Goal: Information Seeking & Learning: Learn about a topic

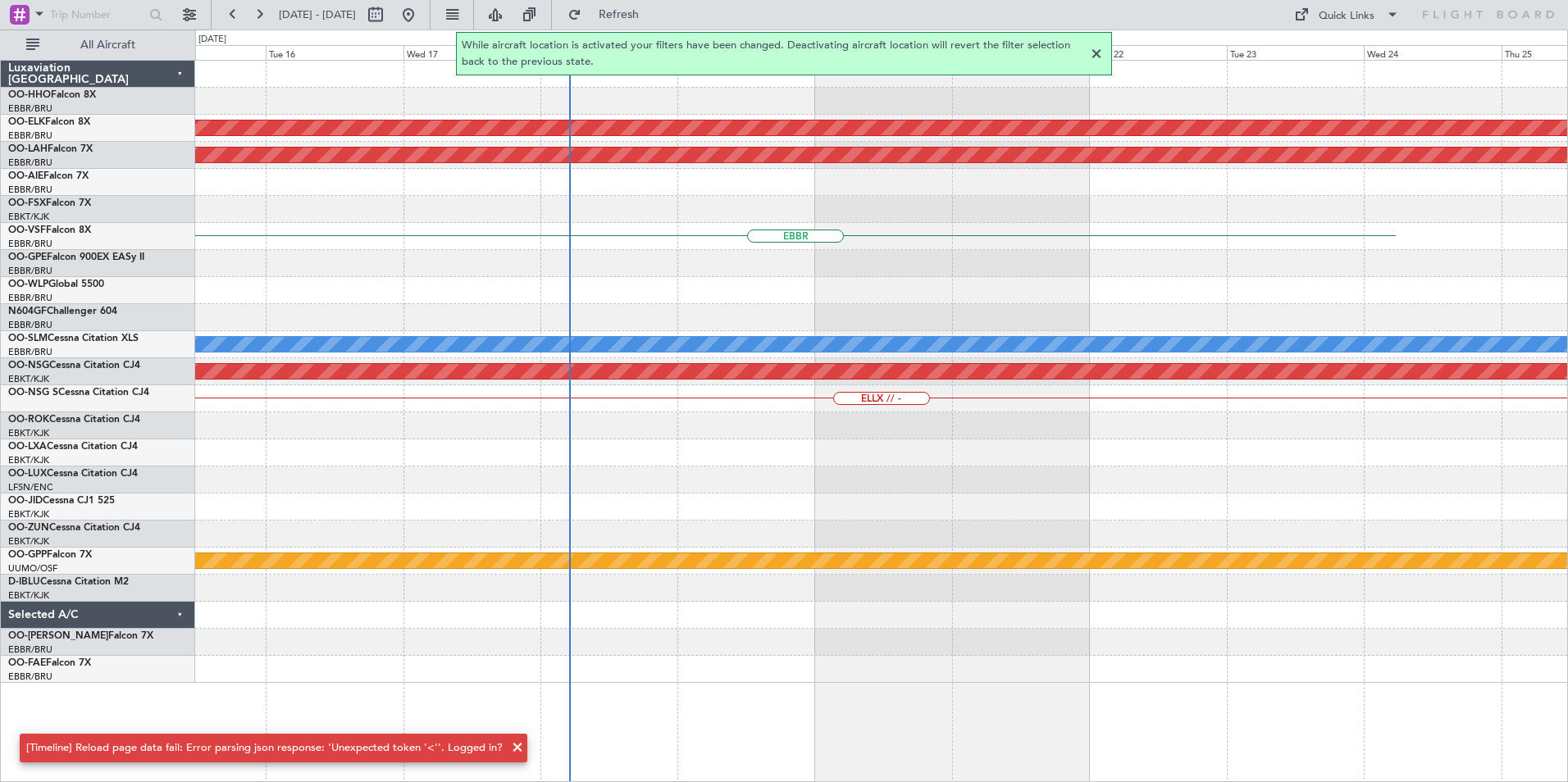
click at [1149, 705] on div "Planned Maint Kortrijk-Wevelgem Planned Maint Alton-st Louis (St Louis Regl) EB…" at bounding box center [882, 422] width 1373 height 723
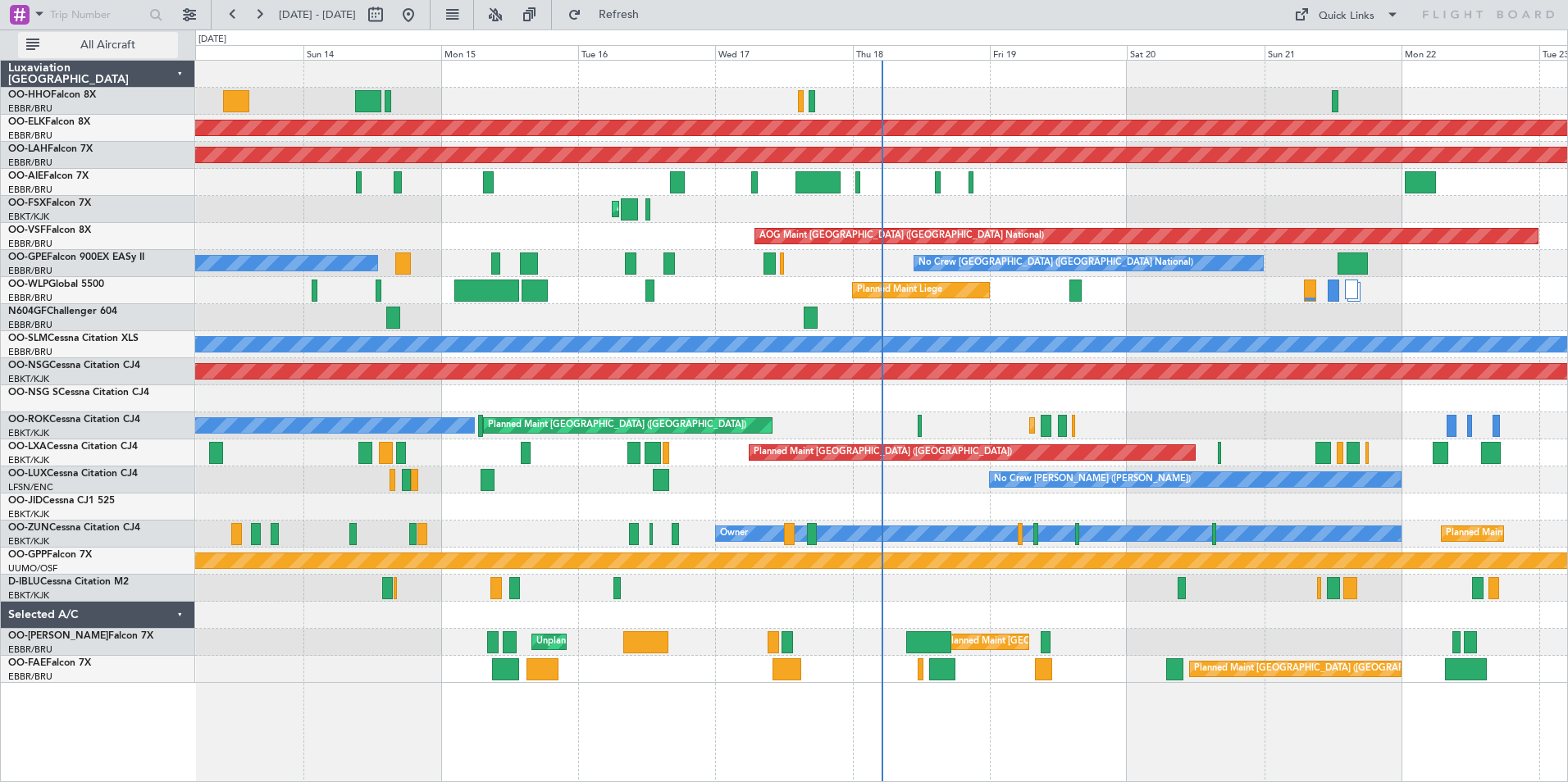
click at [145, 45] on span "All Aircraft" at bounding box center [108, 45] width 130 height 12
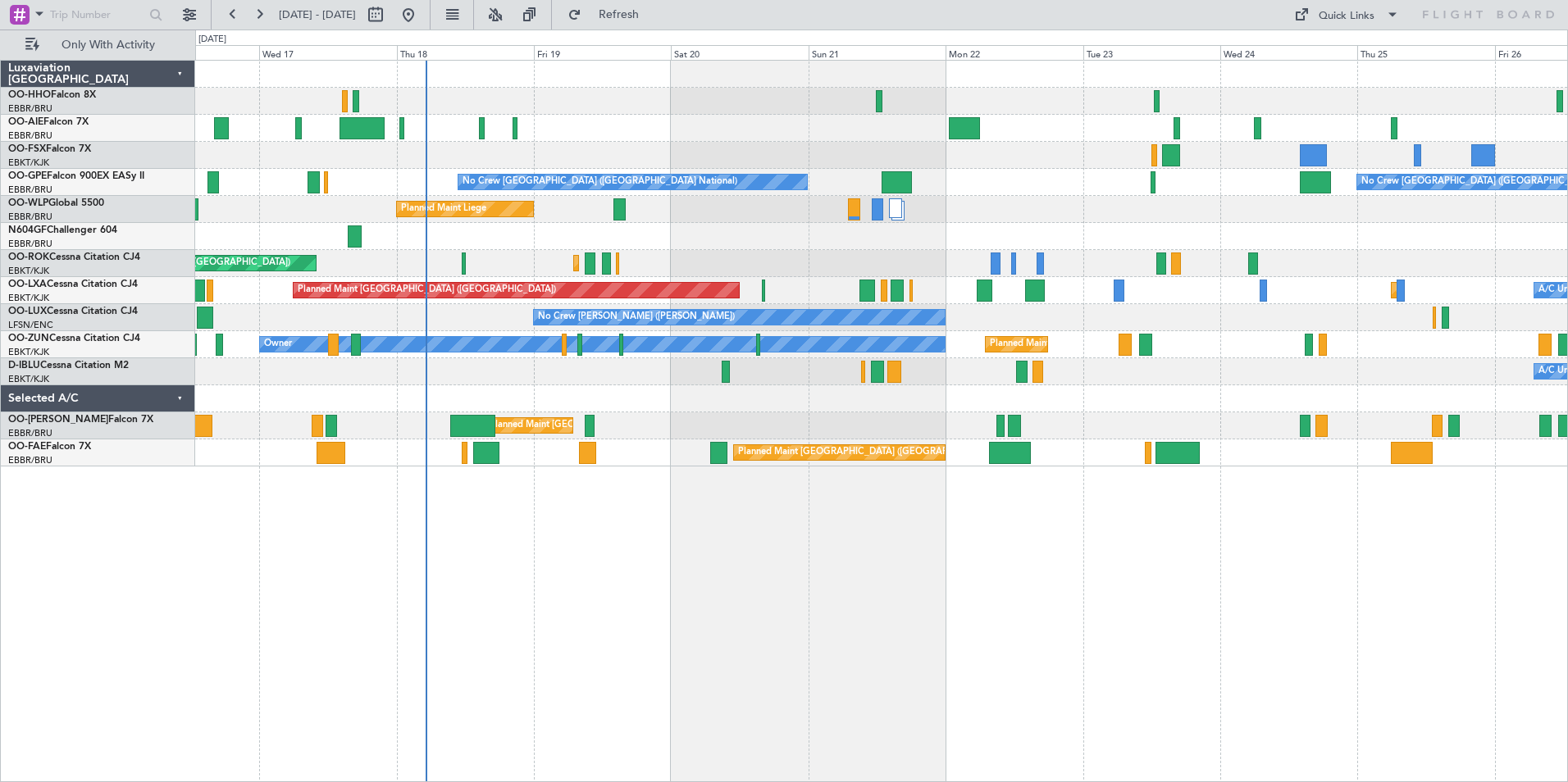
click at [358, 402] on div at bounding box center [881, 398] width 1372 height 27
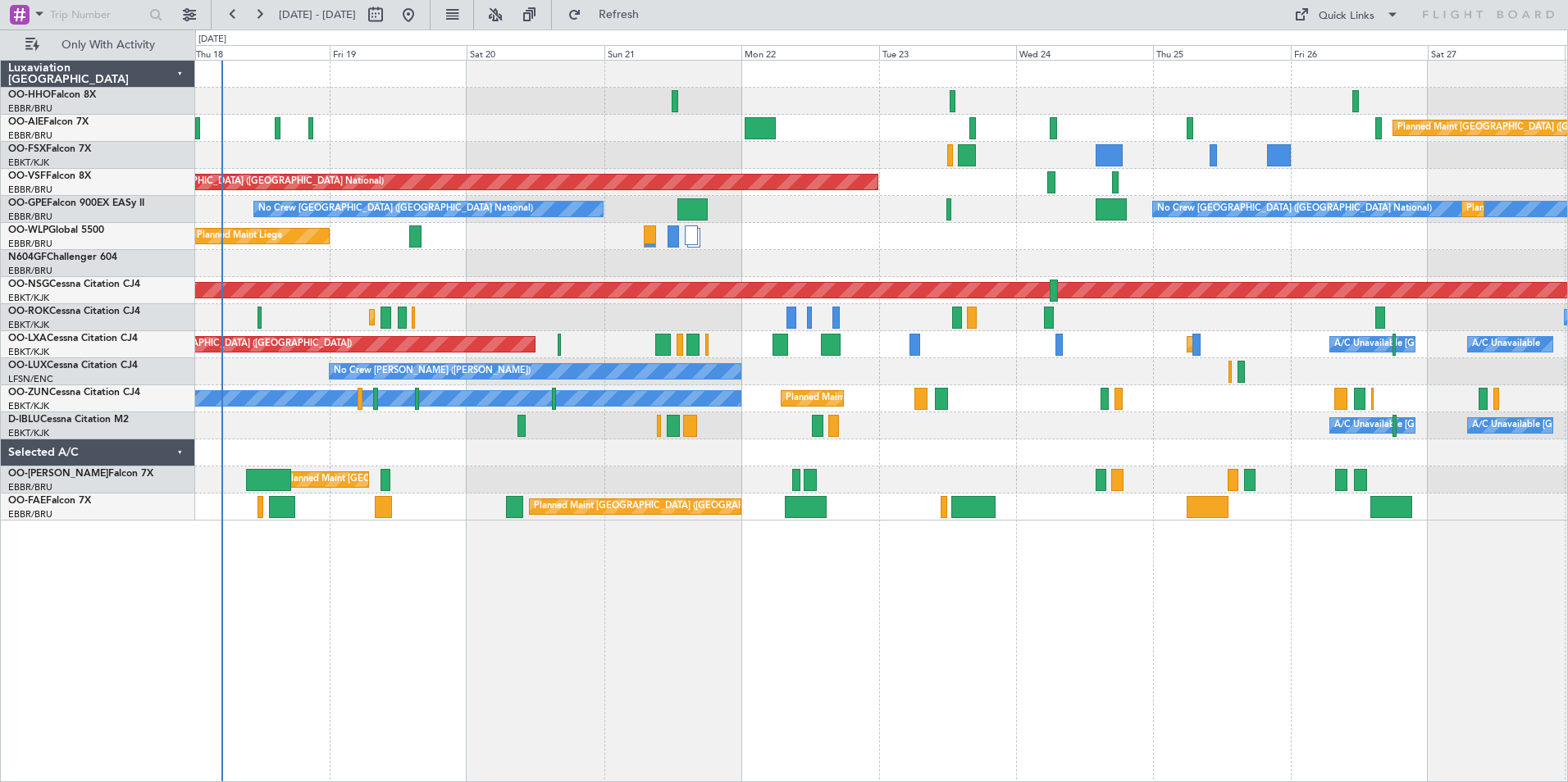
click at [1216, 420] on div "A/C Unavailable [GEOGRAPHIC_DATA] ([GEOGRAPHIC_DATA] National) A/C Unavailable …" at bounding box center [881, 426] width 1372 height 27
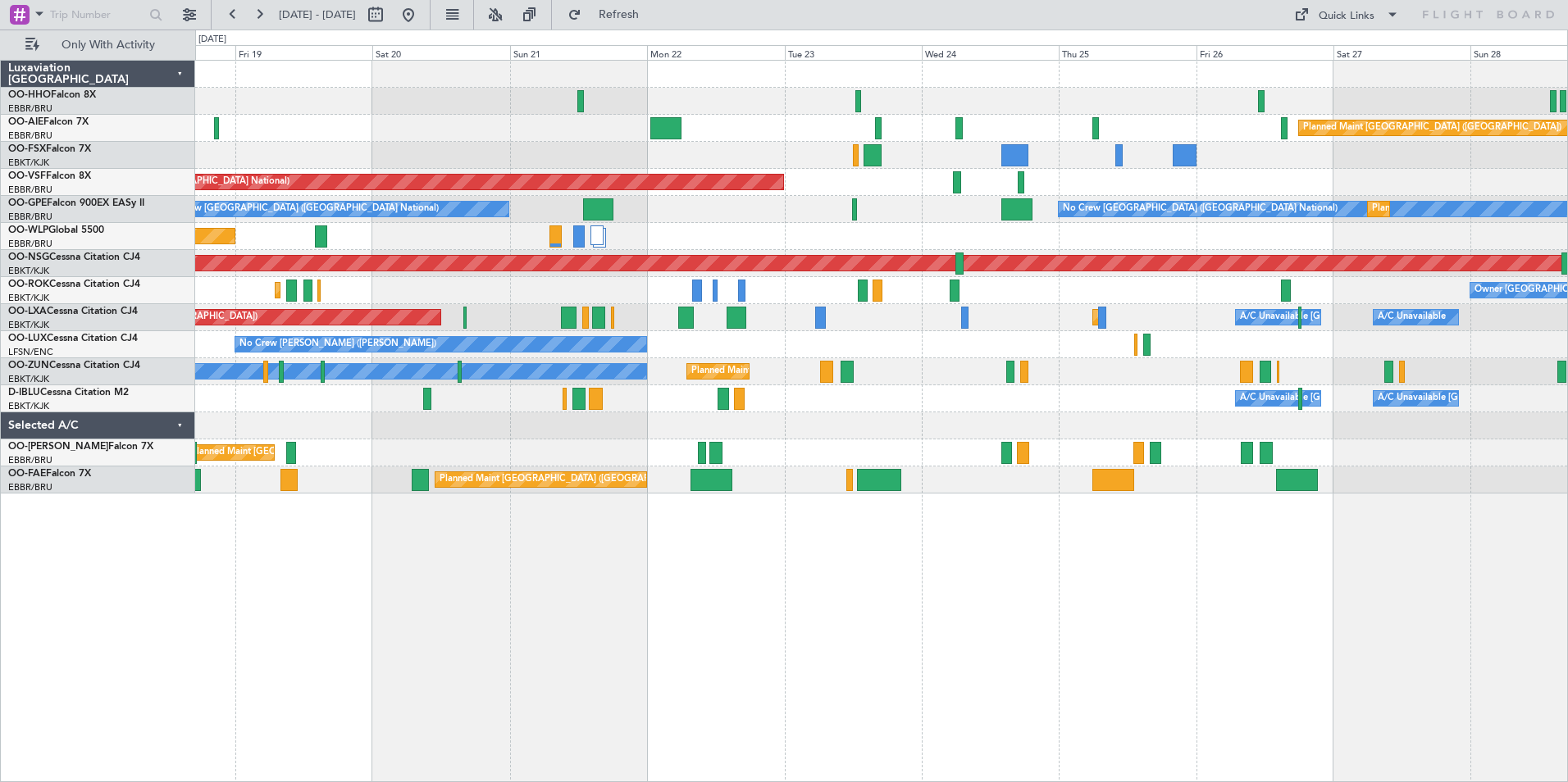
click at [1281, 443] on div "Planned Maint [GEOGRAPHIC_DATA] ([GEOGRAPHIC_DATA] National) Owner [GEOGRAPHIC_…" at bounding box center [881, 453] width 1372 height 27
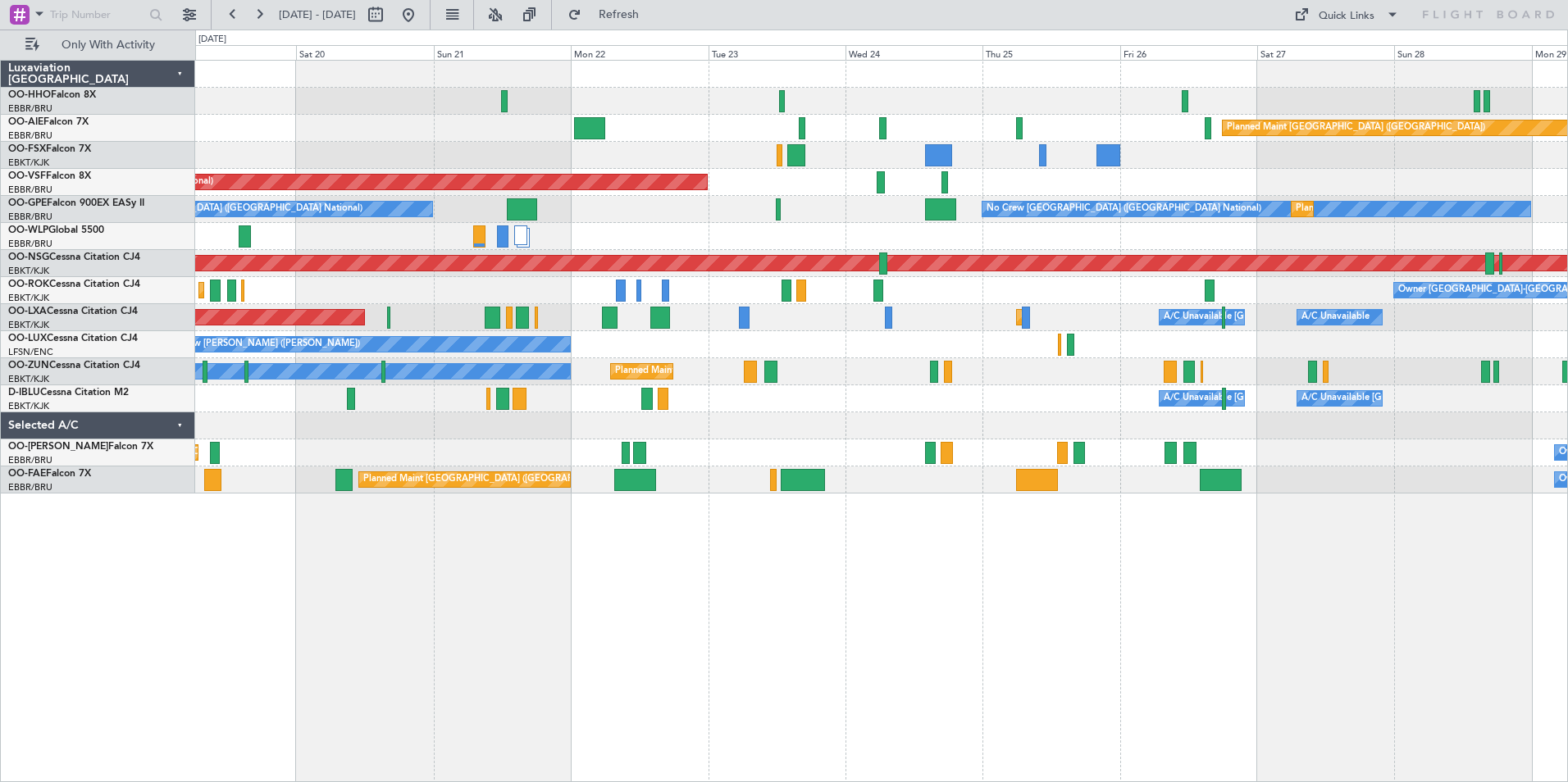
click at [1156, 443] on div "Planned Maint [GEOGRAPHIC_DATA] ([GEOGRAPHIC_DATA]) AOG Maint [GEOGRAPHIC_DATA]…" at bounding box center [881, 277] width 1372 height 433
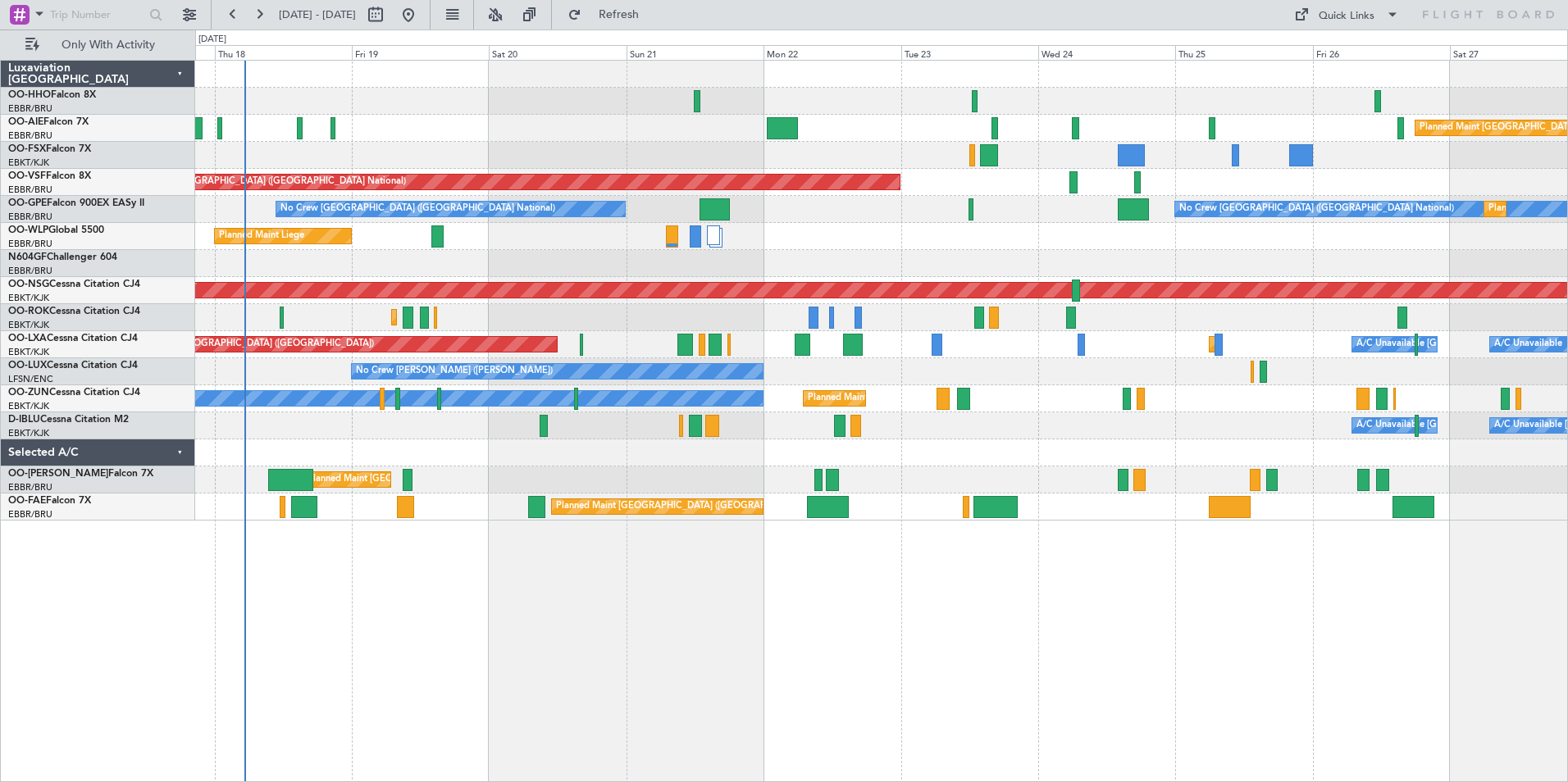
click at [695, 442] on div at bounding box center [881, 453] width 1372 height 27
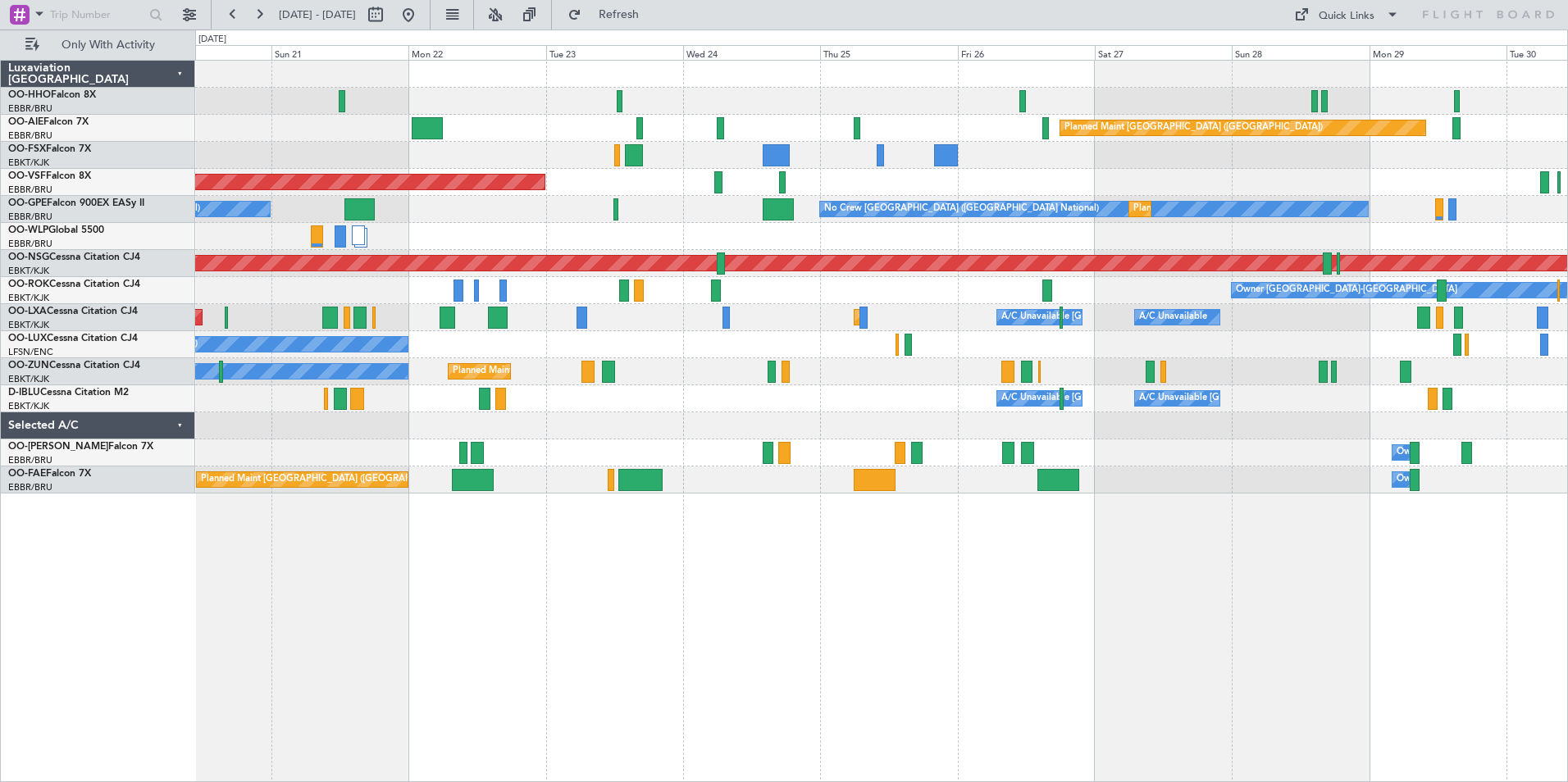
click at [866, 274] on div "Planned Maint [GEOGRAPHIC_DATA] ([GEOGRAPHIC_DATA])" at bounding box center [881, 263] width 1372 height 27
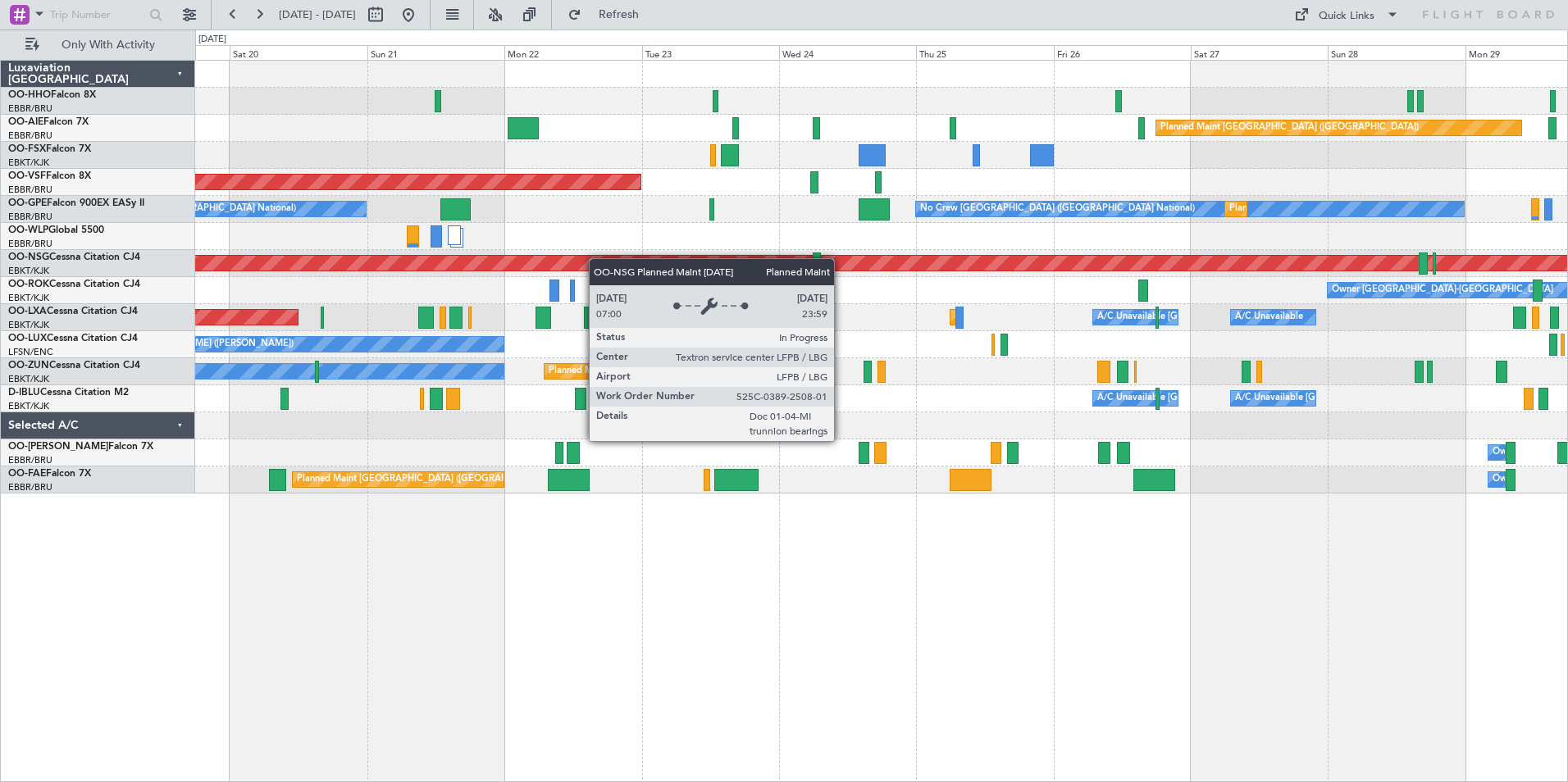
click at [1080, 262] on div "Planned Maint [GEOGRAPHIC_DATA] ([GEOGRAPHIC_DATA]) AOG Maint [GEOGRAPHIC_DATA]…" at bounding box center [881, 277] width 1372 height 433
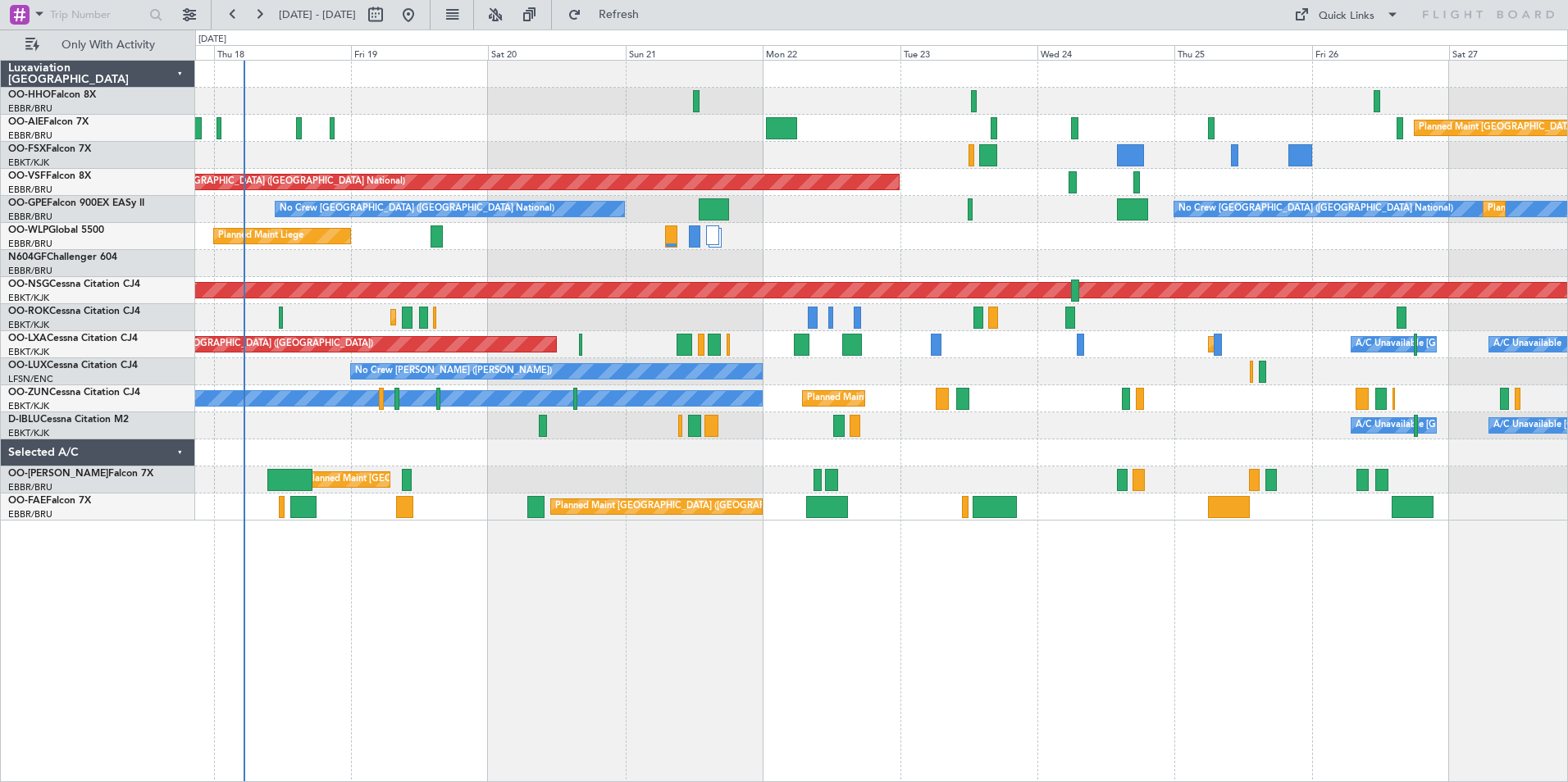
click at [610, 158] on div "Planned Maint [GEOGRAPHIC_DATA] ([GEOGRAPHIC_DATA]) AOG Maint [GEOGRAPHIC_DATA]…" at bounding box center [881, 291] width 1372 height 460
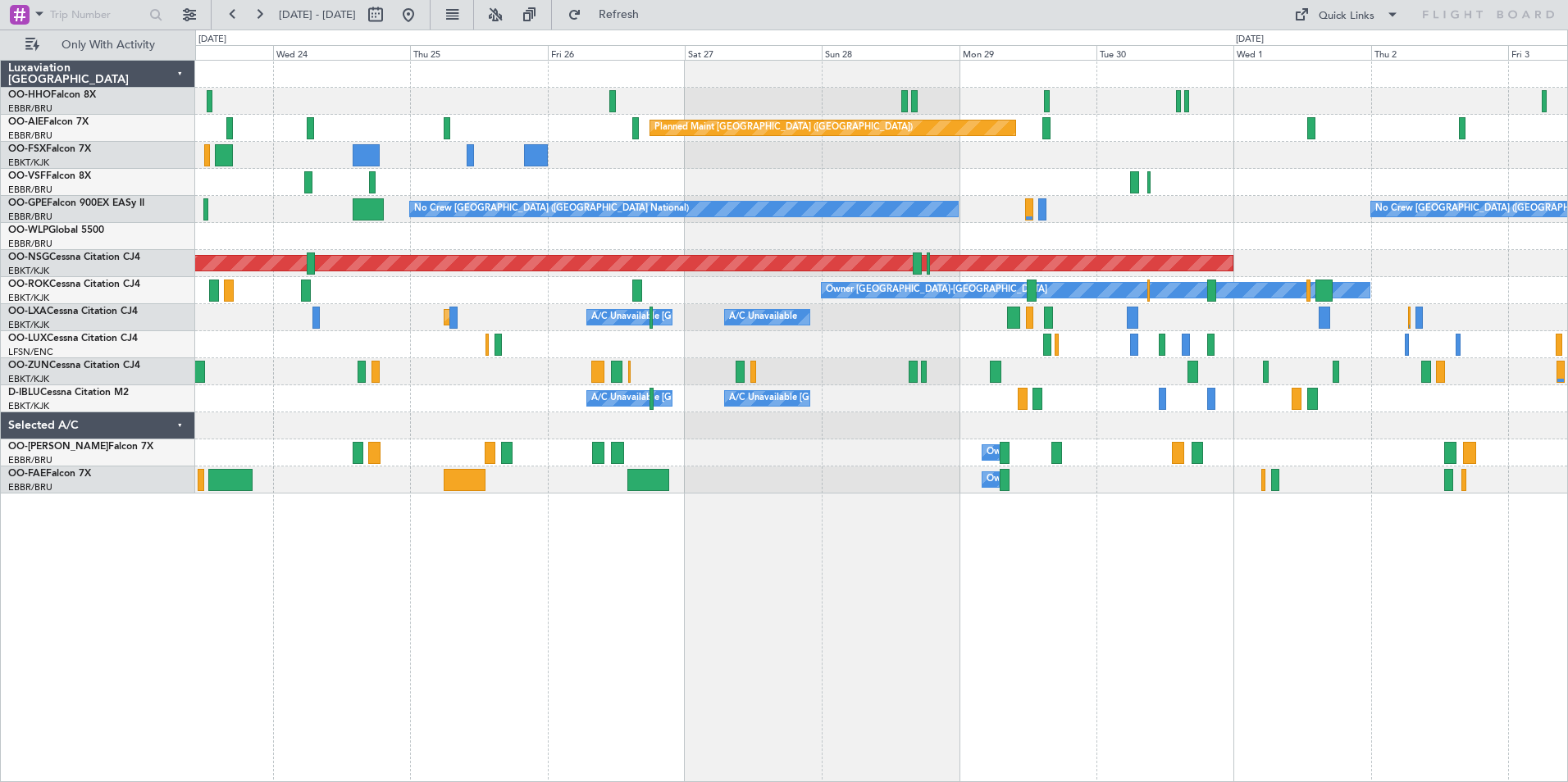
click at [747, 356] on div "Planned Maint [GEOGRAPHIC_DATA] ([GEOGRAPHIC_DATA]) AOG Maint [GEOGRAPHIC_DATA]…" at bounding box center [881, 277] width 1372 height 433
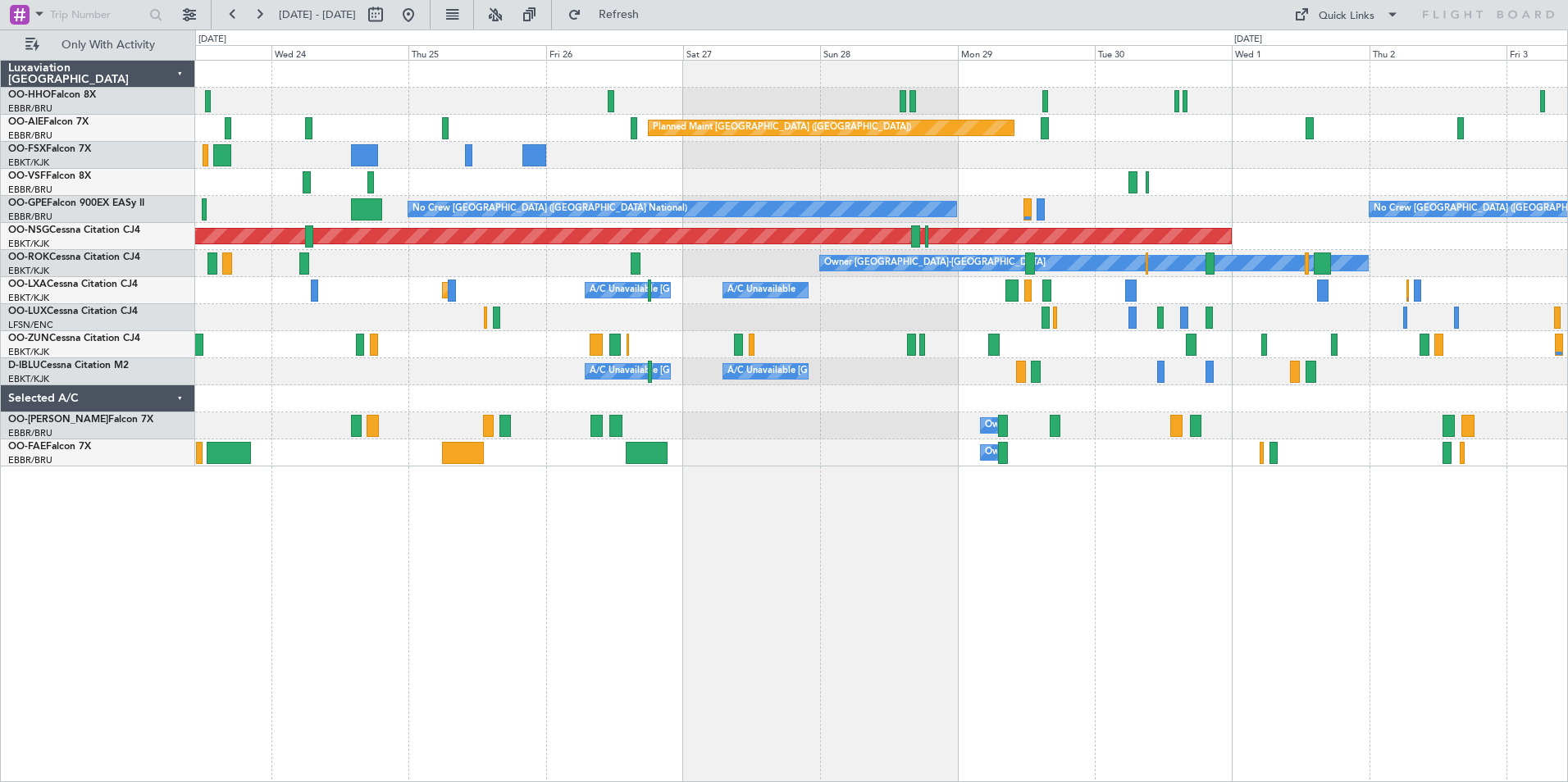
click at [1561, 463] on div "Owner Melsbroek Air Base Planned Maint [GEOGRAPHIC_DATA] ([GEOGRAPHIC_DATA])" at bounding box center [881, 453] width 1372 height 27
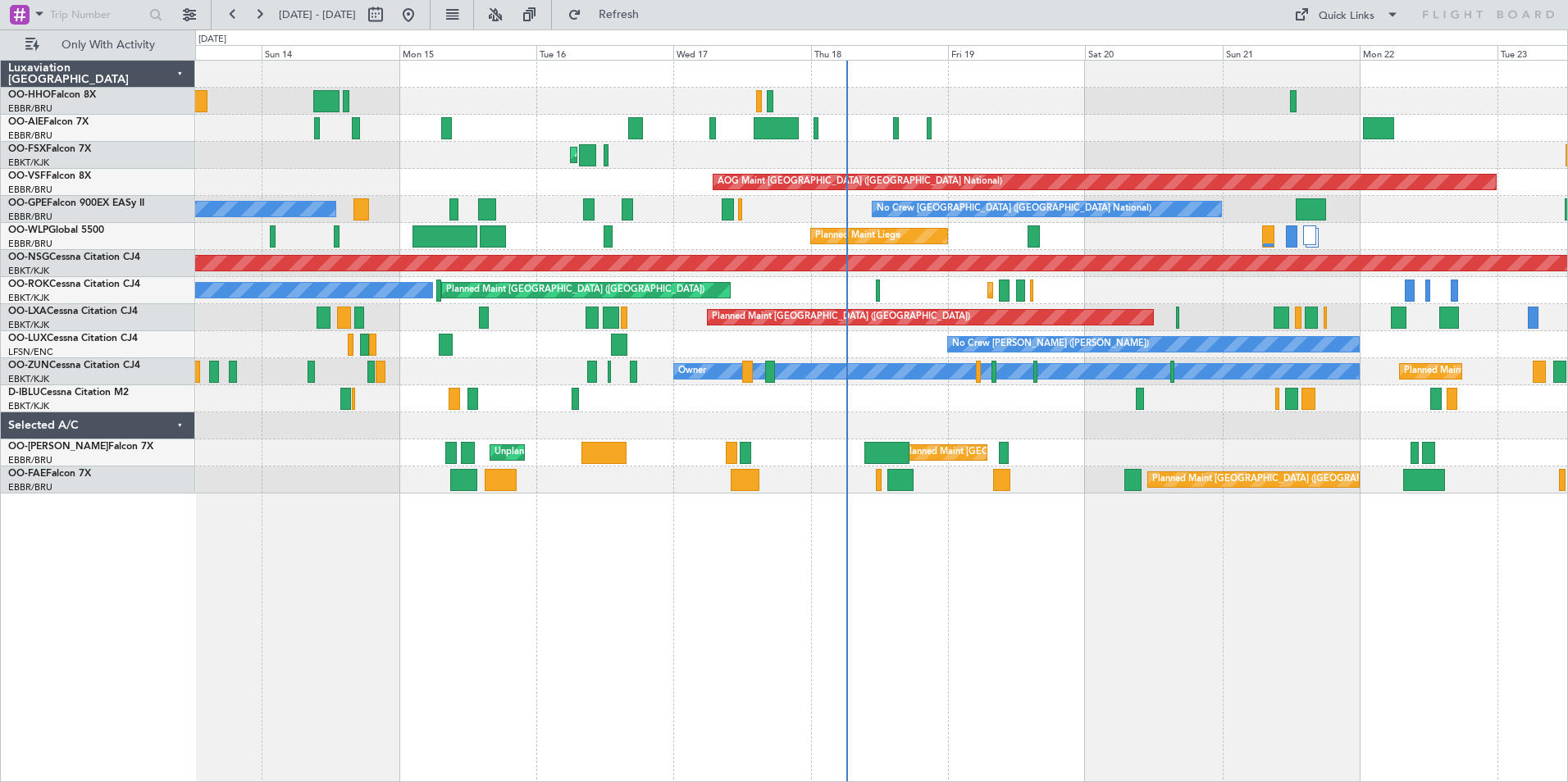
click at [1567, 513] on html "[DATE] - [DATE] Refresh Quick Links Only With Activity Planned Maint Geneva ([G…" at bounding box center [784, 391] width 1568 height 782
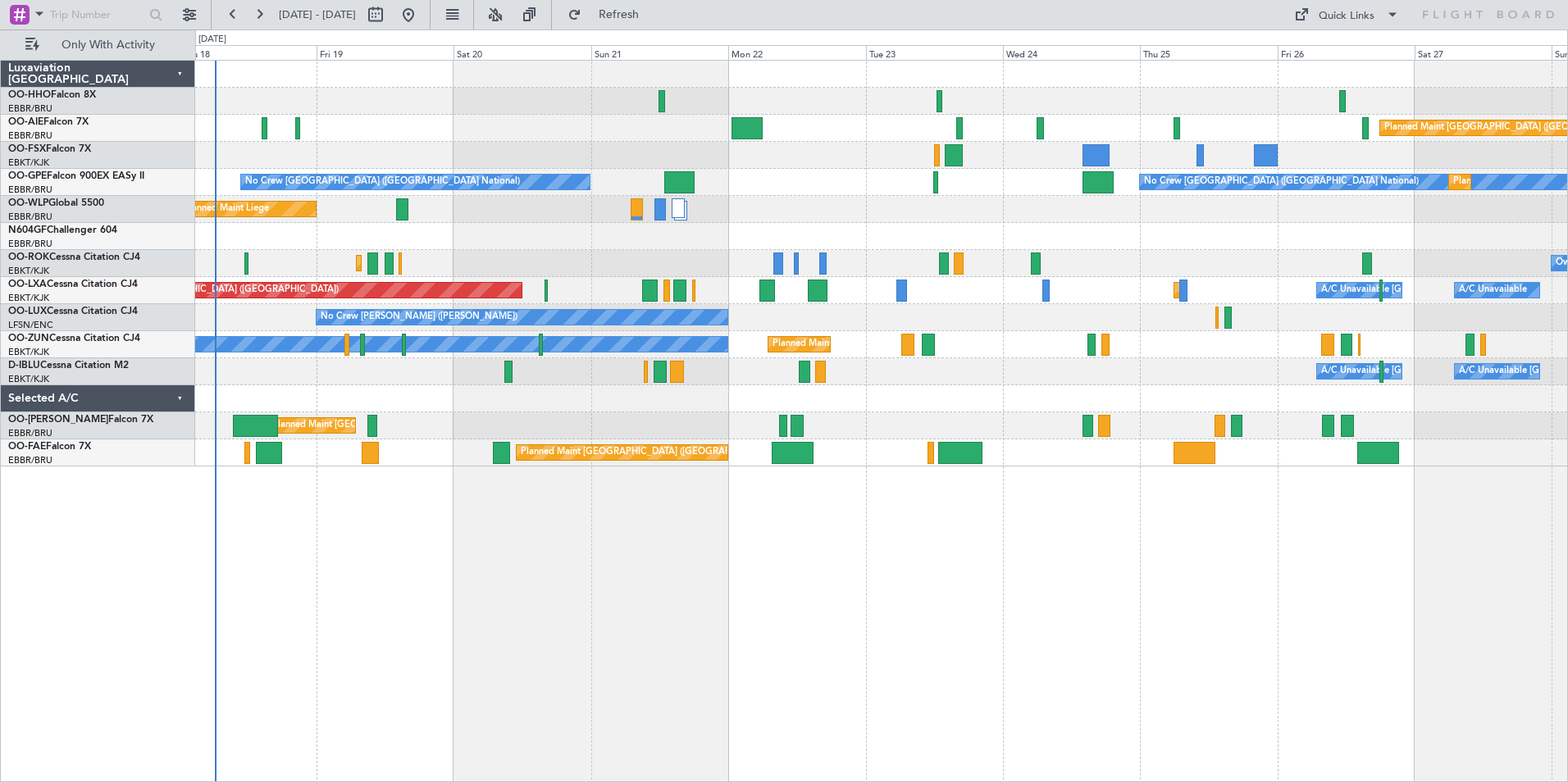
click at [649, 654] on div "Planned Maint [GEOGRAPHIC_DATA] ([GEOGRAPHIC_DATA]) AOG Maint [GEOGRAPHIC_DATA]…" at bounding box center [882, 422] width 1373 height 723
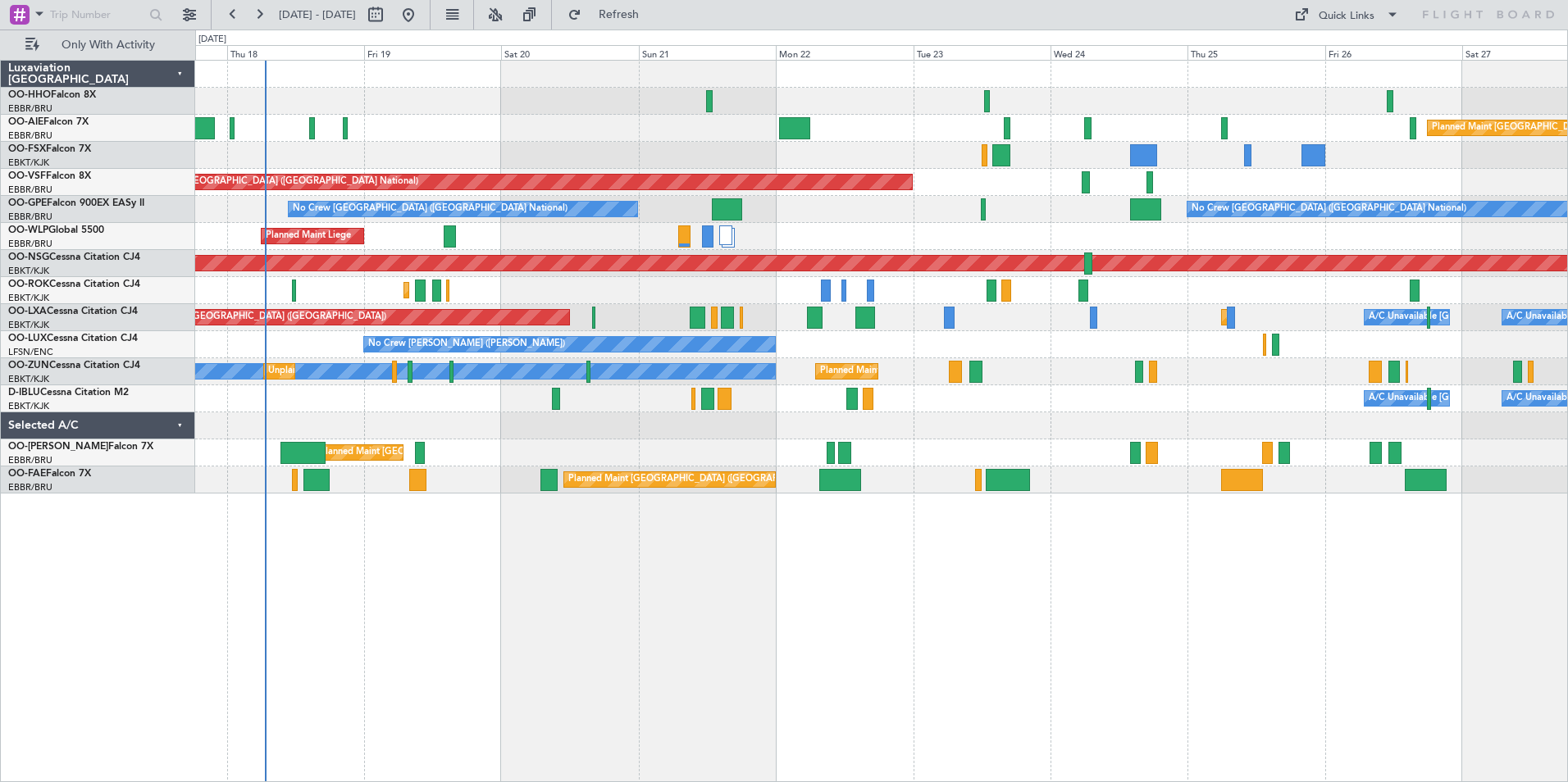
click at [411, 141] on div "Planned Maint [GEOGRAPHIC_DATA] ([GEOGRAPHIC_DATA])" at bounding box center [881, 128] width 1372 height 27
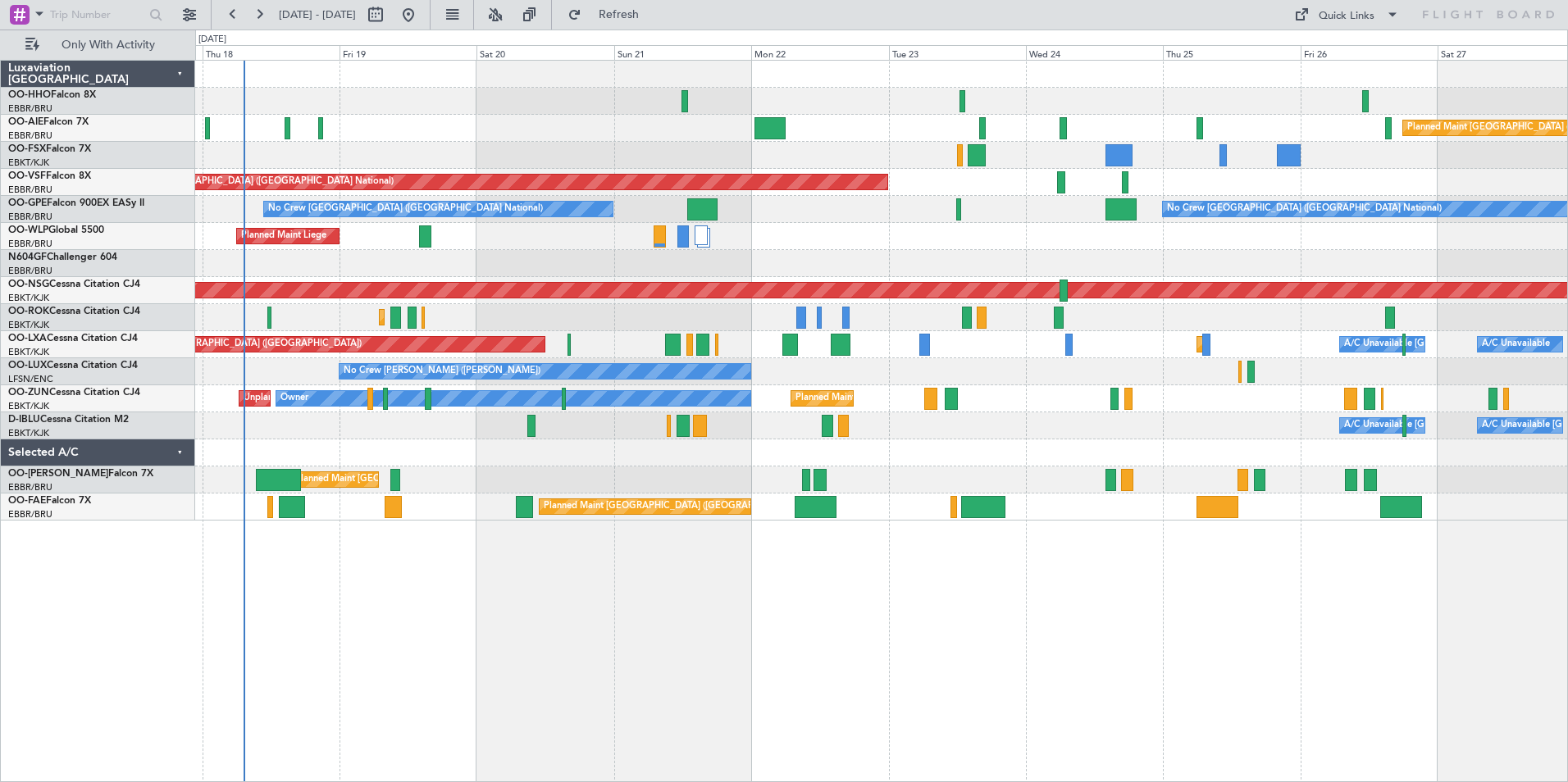
click at [417, 136] on div "Planned Maint [GEOGRAPHIC_DATA] ([GEOGRAPHIC_DATA]) AOG Maint [GEOGRAPHIC_DATA]…" at bounding box center [881, 291] width 1372 height 460
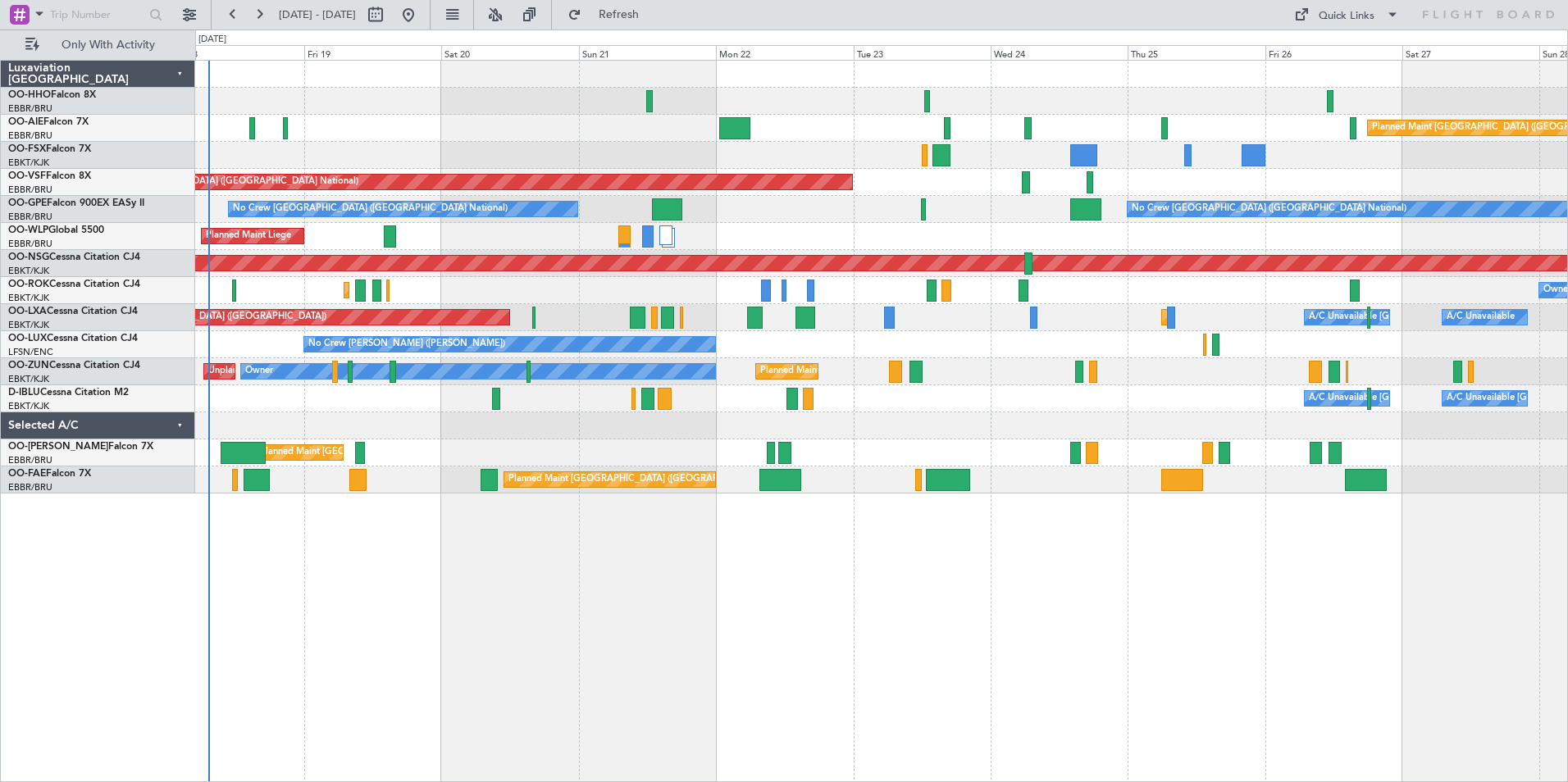
click at [893, 448] on div "Planned Maint [GEOGRAPHIC_DATA] ([GEOGRAPHIC_DATA] National) Owner [GEOGRAPHIC_…" at bounding box center [881, 453] width 1372 height 27
